Goal: Task Accomplishment & Management: Manage account settings

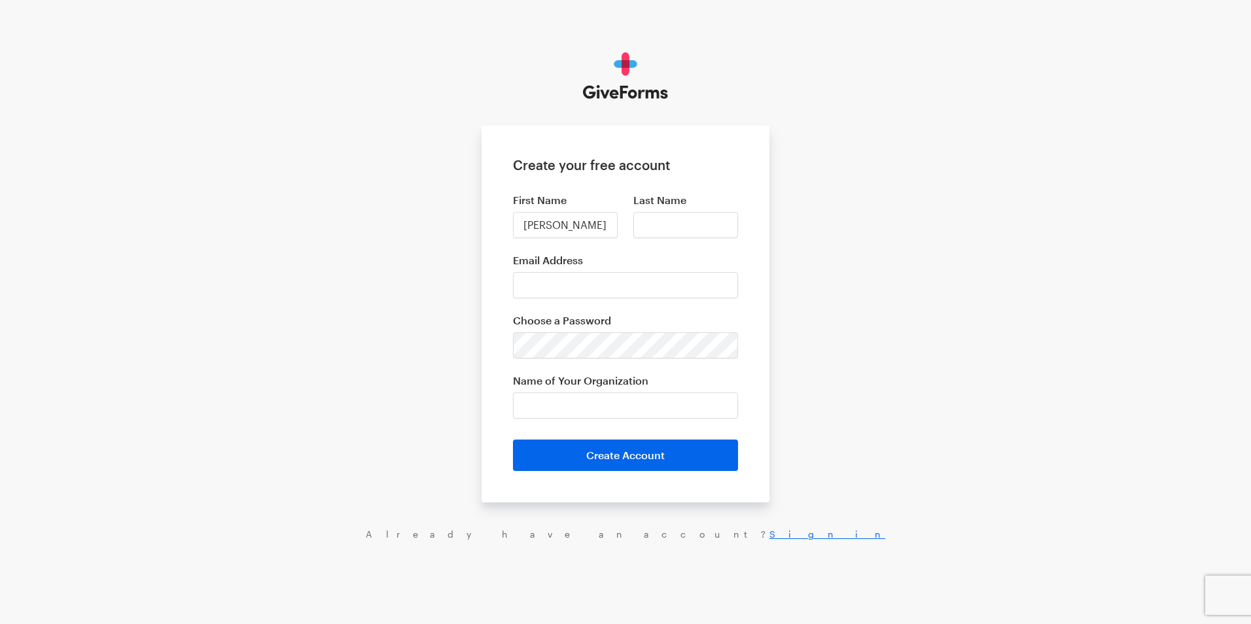
type input "Brooke"
type input "Ballesteros"
type input "brookeb@fightforlifeab.com"
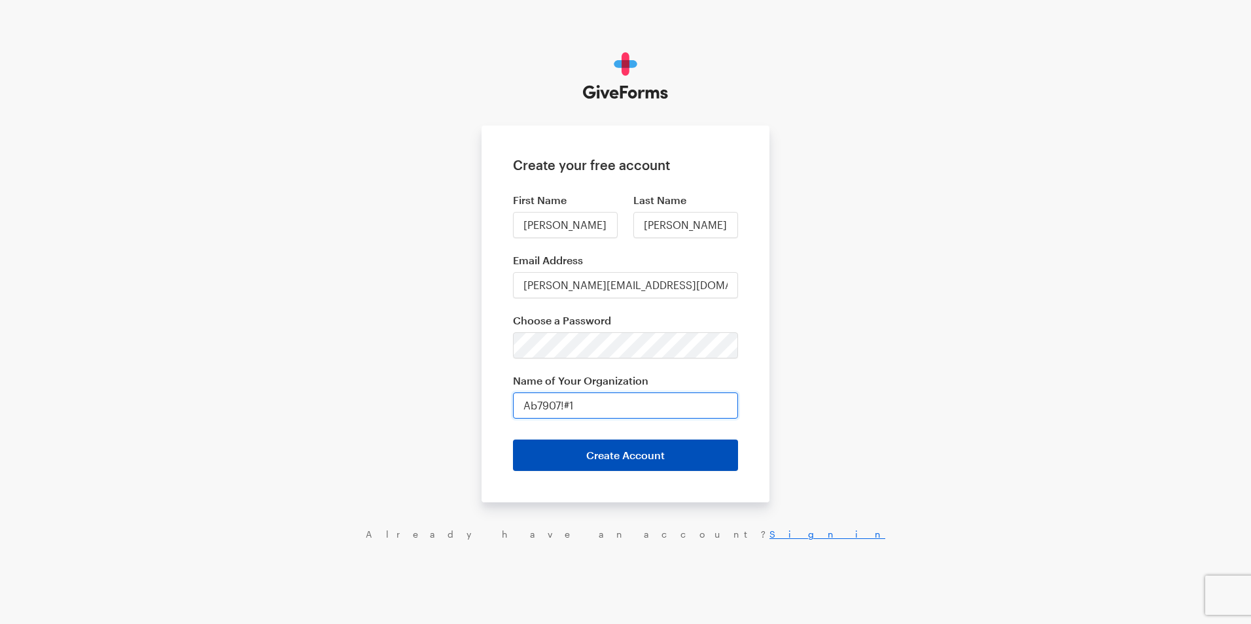
type input "Ab7907!#1"
click at [620, 449] on button "Create Account" at bounding box center [625, 455] width 225 height 31
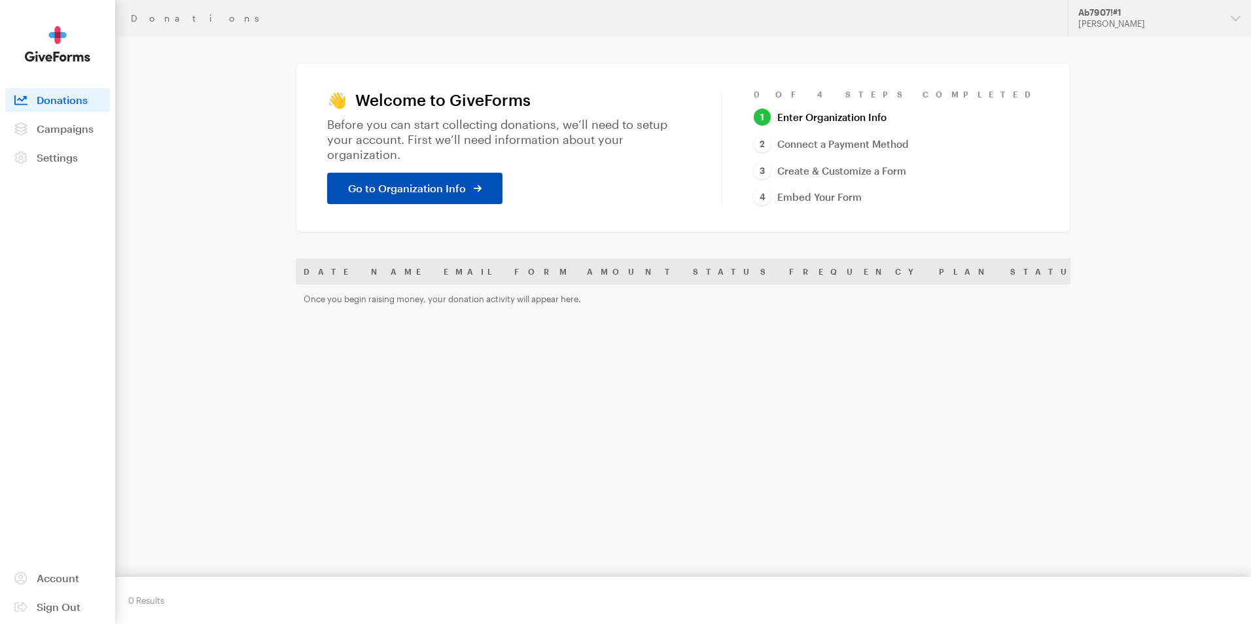
click at [370, 181] on span "Go to Organization Info" at bounding box center [407, 189] width 118 height 16
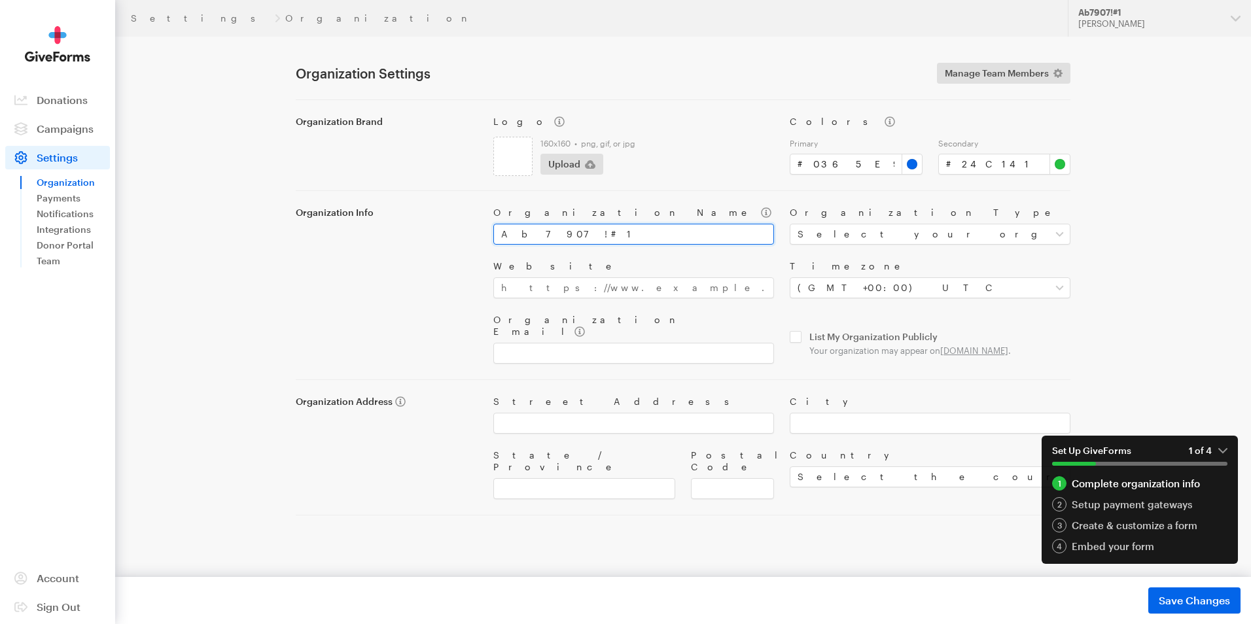
click at [594, 225] on input "Ab7907!#1" at bounding box center [633, 234] width 281 height 21
type input "Fight for Life: The Mario Abraham Torres Jr. Foundation"
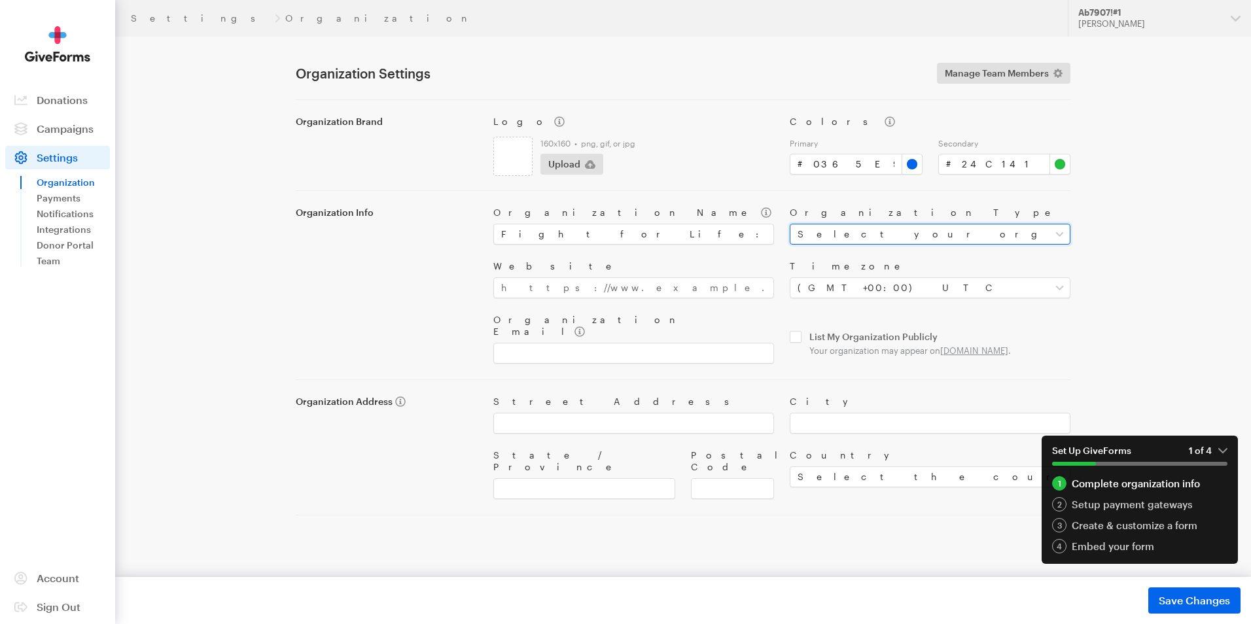
click at [827, 231] on select "Select your organization type Nonprofit Education Religious Political Other" at bounding box center [929, 234] width 281 height 21
select select "nonprofit"
click at [789, 224] on select "Select your organization type Nonprofit Education Religious Political Other" at bounding box center [929, 234] width 281 height 21
click at [614, 295] on input "Website" at bounding box center [633, 287] width 281 height 21
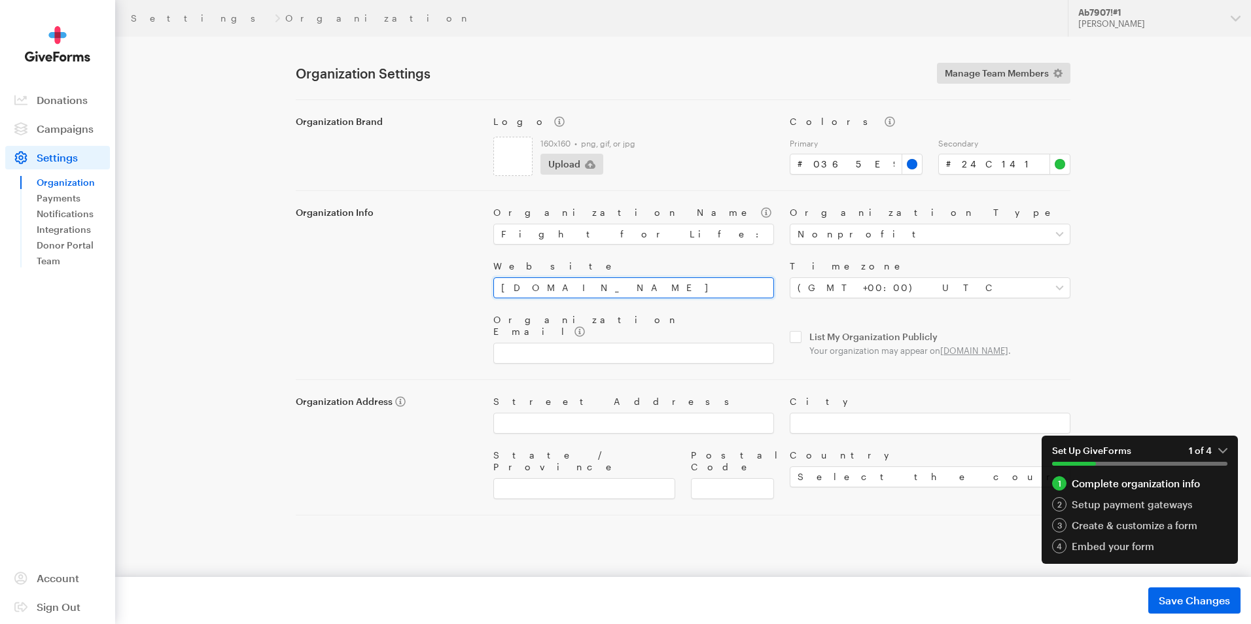
type input "fightforlifeab.net"
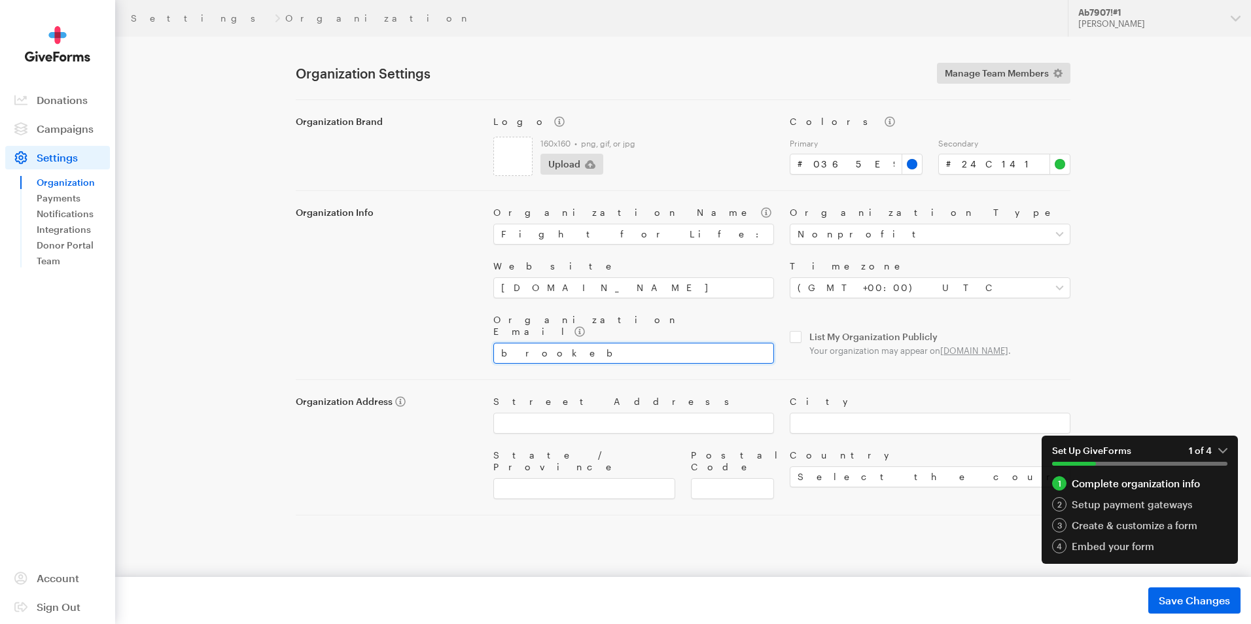
type input "brookeb@fightforlifeab.com"
select select "US"
click at [796, 333] on input "checkbox" at bounding box center [929, 343] width 281 height 25
checkbox input "true"
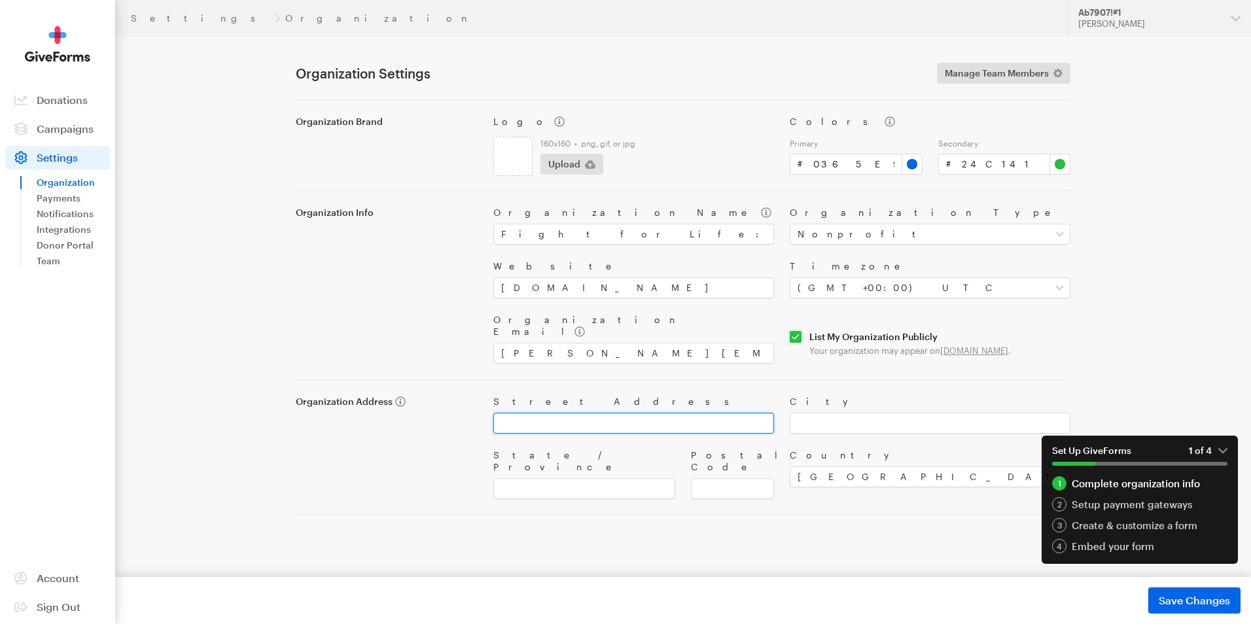
click at [609, 418] on input "Street Address" at bounding box center [633, 423] width 281 height 21
type input "937 W. 8th Pl Mesa, AZ 85201"
type input "937 W 8th Place"
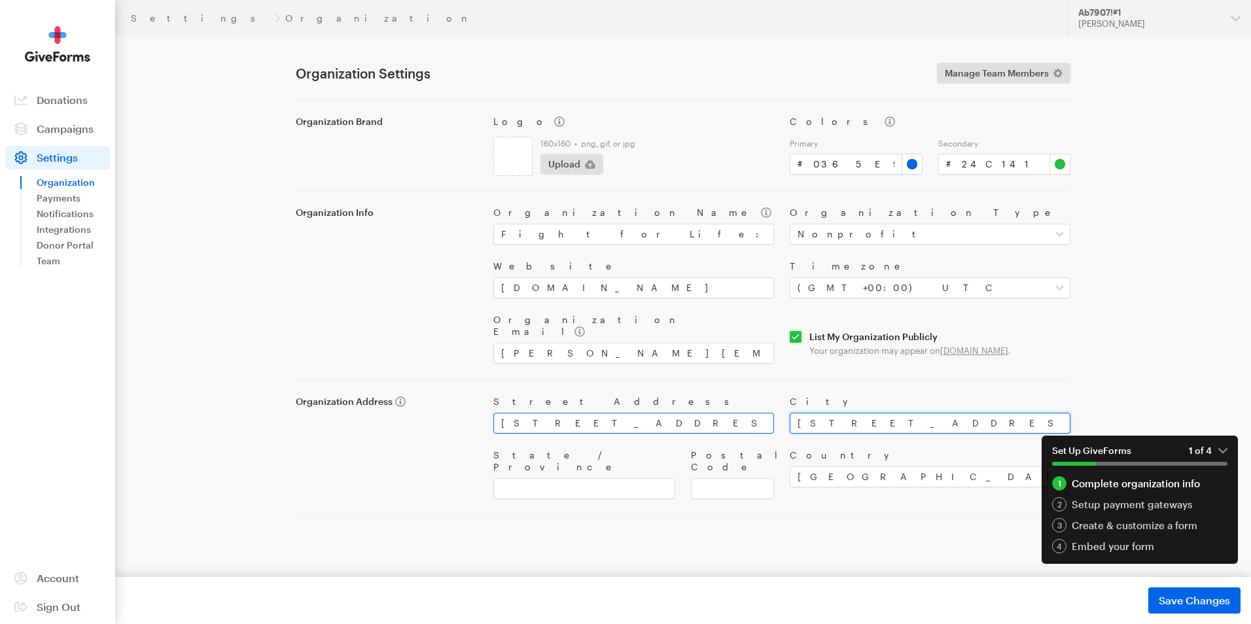
type input "AZ"
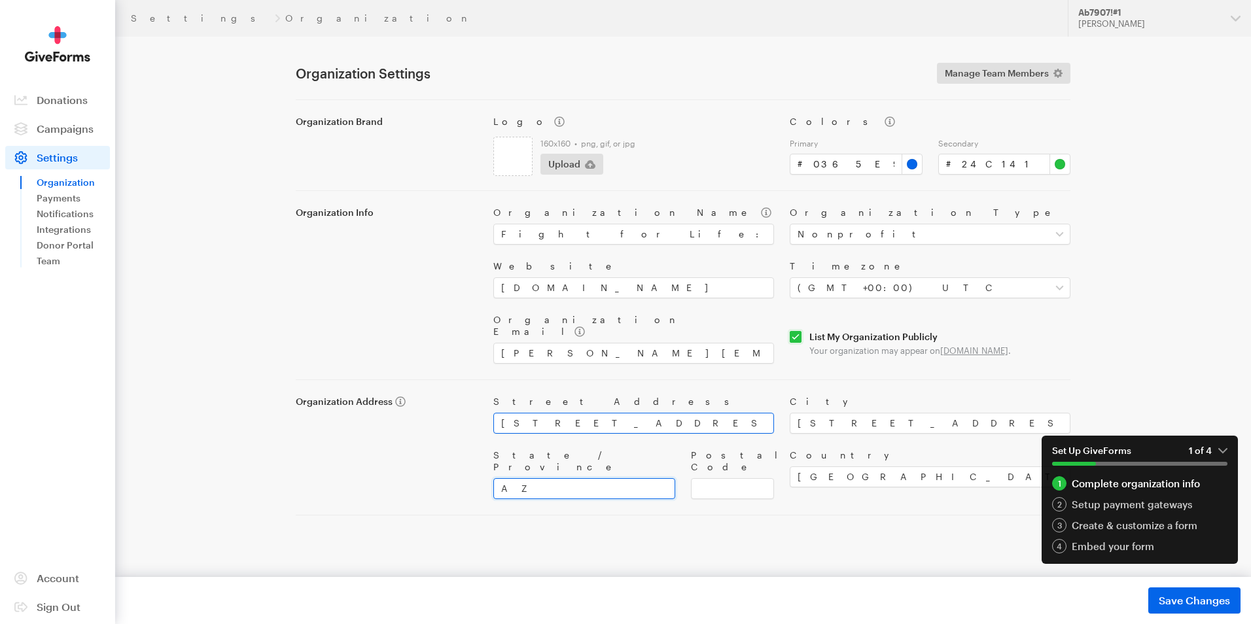
type input "85201"
click at [1171, 600] on span "Save Changes" at bounding box center [1193, 601] width 71 height 16
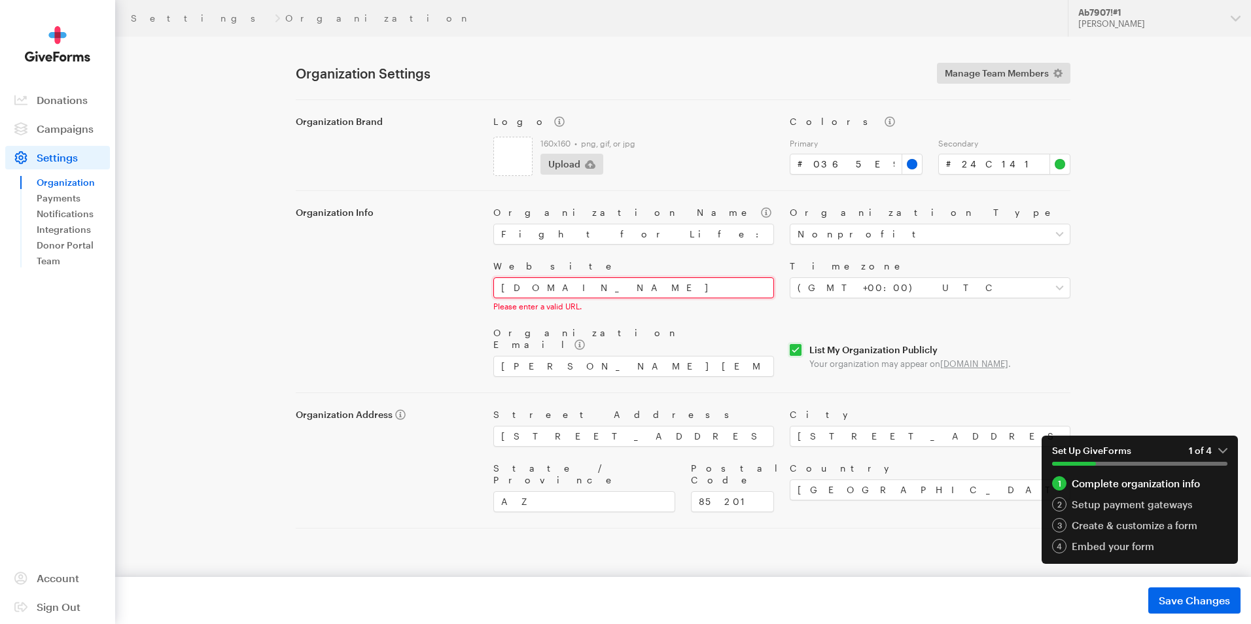
click at [502, 288] on input "fightforlifeab.net" at bounding box center [633, 287] width 281 height 21
click at [1203, 600] on span "Save Changes" at bounding box center [1193, 601] width 71 height 16
click at [636, 286] on input "www.fightforlifeab.net" at bounding box center [633, 287] width 281 height 21
click at [1178, 596] on span "Save Changes" at bounding box center [1193, 601] width 71 height 16
drag, startPoint x: 524, startPoint y: 285, endPoint x: 488, endPoint y: 293, distance: 36.8
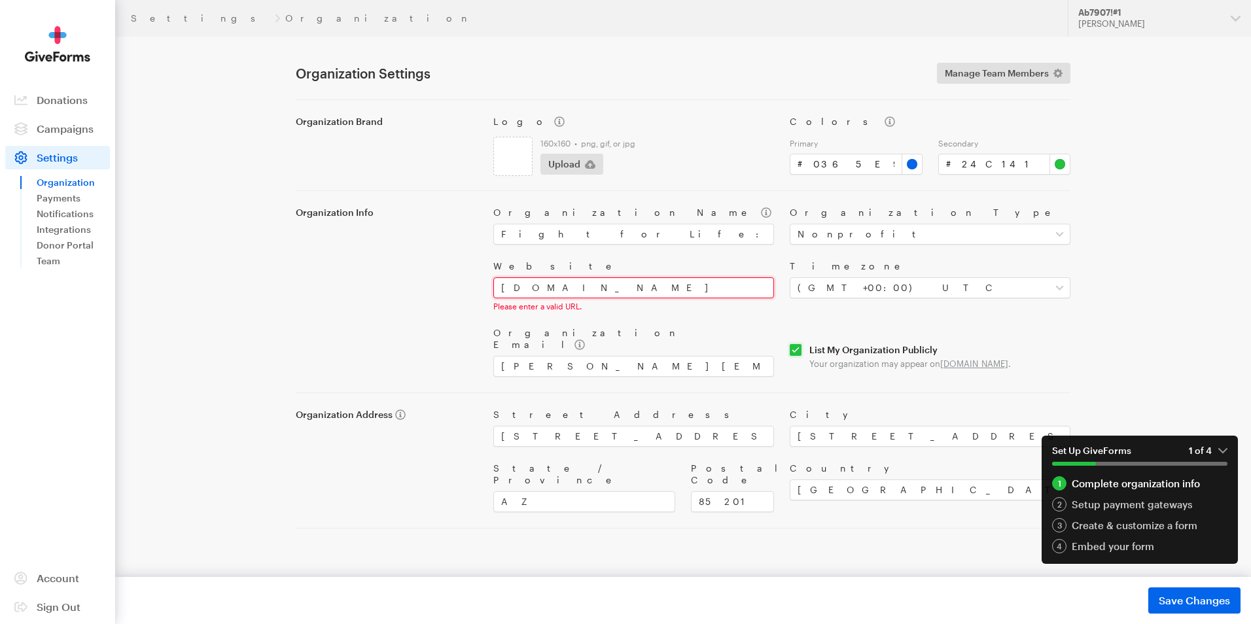
click at [488, 293] on div "Website www.fightforlifeab.net Please enter a valid URL." at bounding box center [633, 285] width 296 height 51
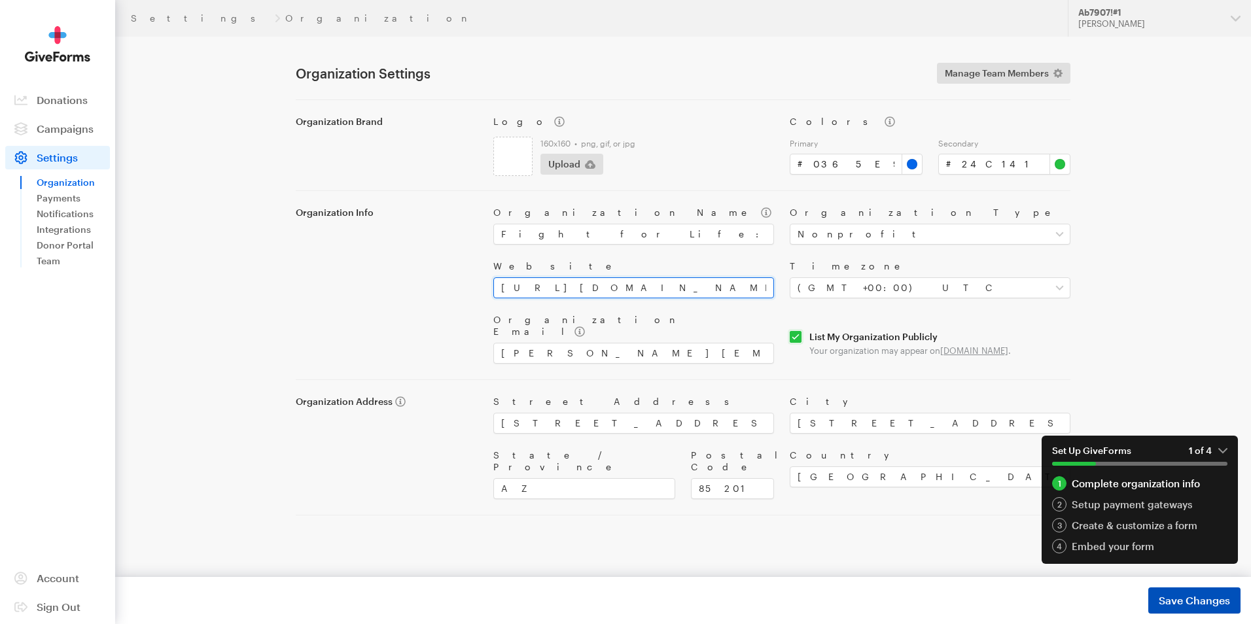
type input "https://fightforlifeab.net"
click at [1181, 602] on span "Save Changes" at bounding box center [1193, 601] width 71 height 16
click at [1175, 606] on span "Save Changes" at bounding box center [1193, 601] width 71 height 16
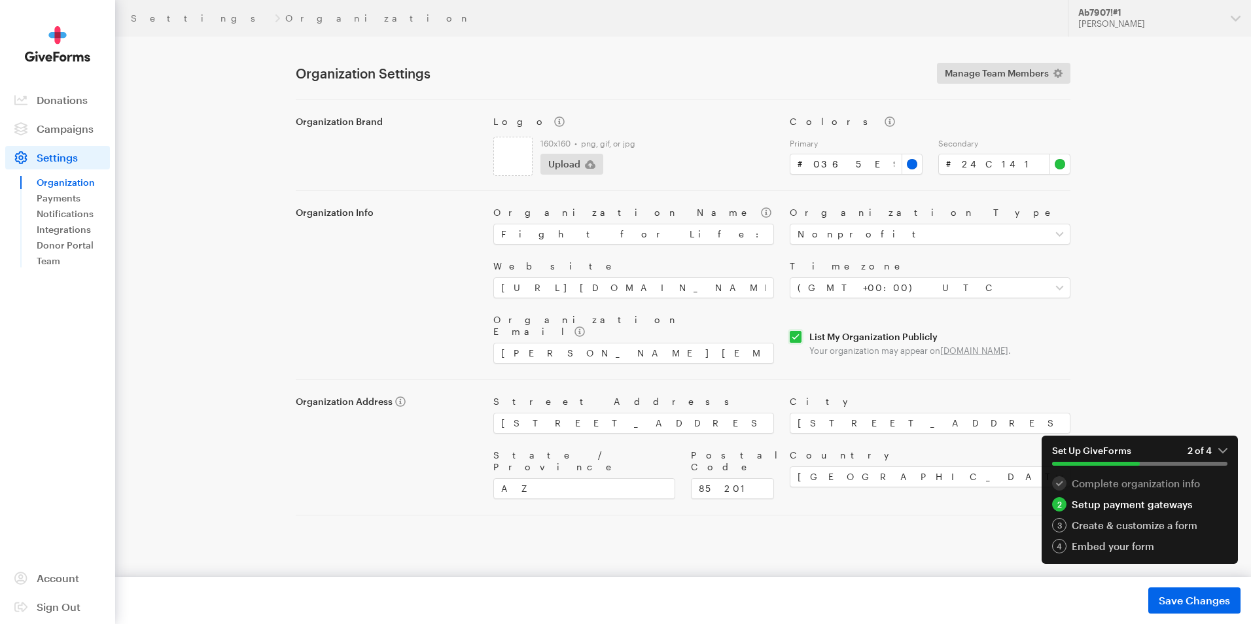
click at [1221, 450] on em "2 of 4" at bounding box center [1207, 451] width 40 height 12
click at [57, 197] on link "Payments" at bounding box center [73, 198] width 73 height 16
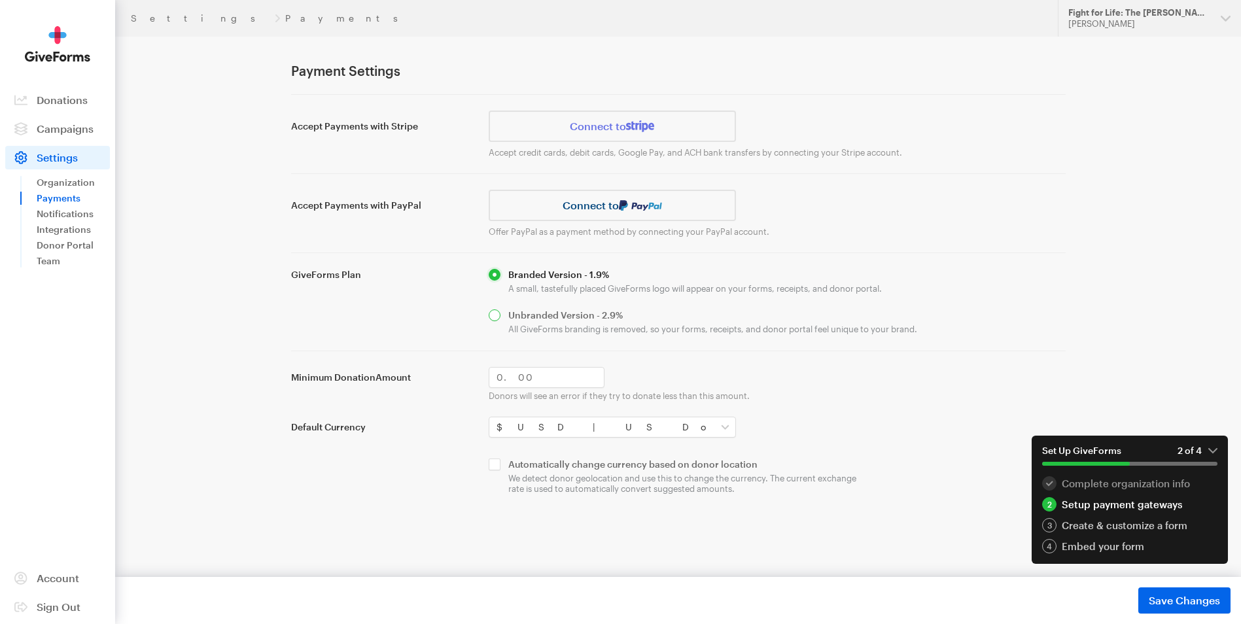
click at [496, 315] on input "radio" at bounding box center [777, 321] width 577 height 25
radio input "true"
click at [495, 274] on input "radio" at bounding box center [777, 281] width 577 height 25
radio input "true"
